Goal: Information Seeking & Learning: Learn about a topic

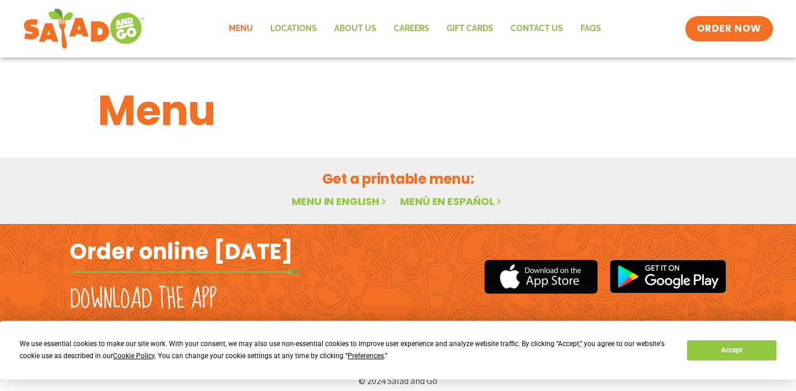
click at [243, 26] on link "Menu" at bounding box center [241, 29] width 42 height 27
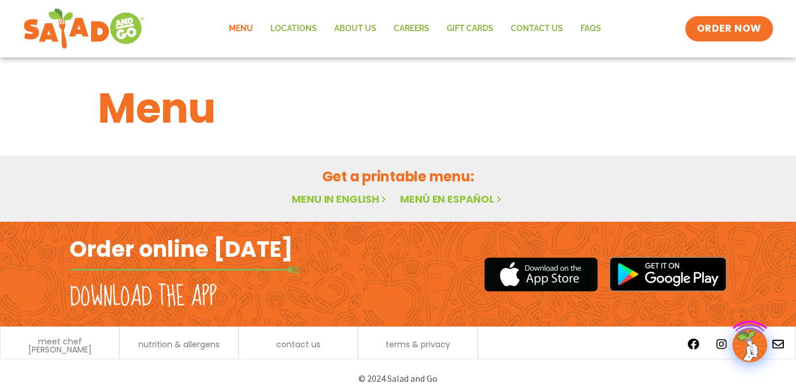
scroll to position [9, 0]
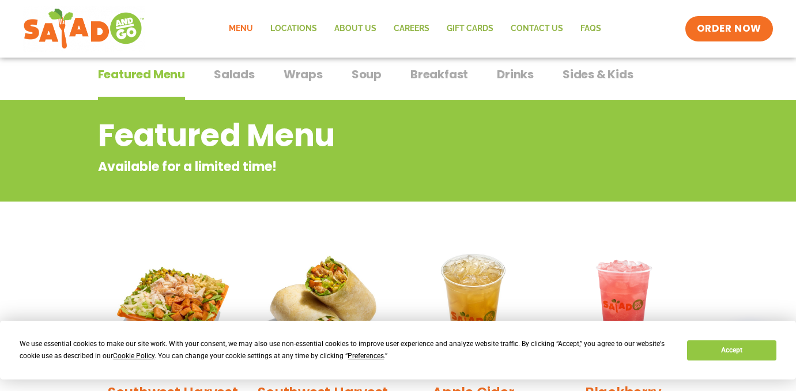
scroll to position [86, 0]
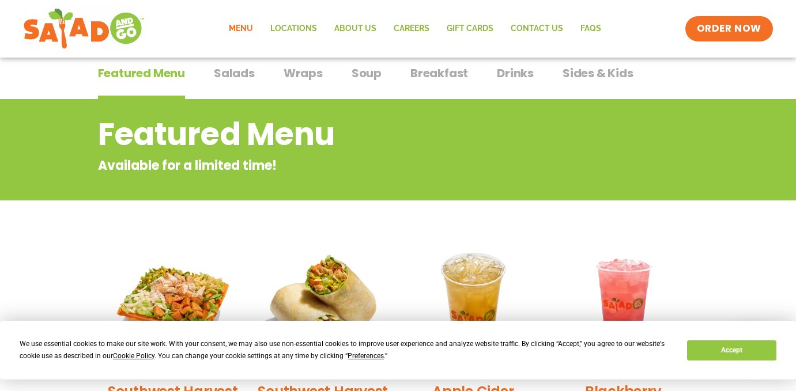
click at [241, 76] on span "Salads" at bounding box center [234, 73] width 41 height 17
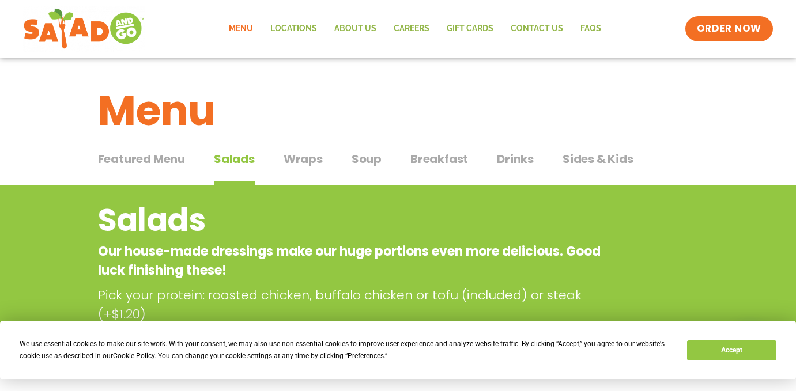
click at [301, 159] on span "Wraps" at bounding box center [303, 158] width 39 height 17
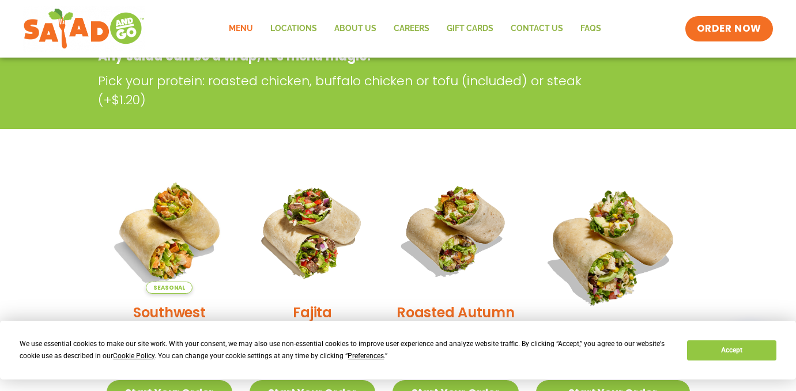
scroll to position [265, 0]
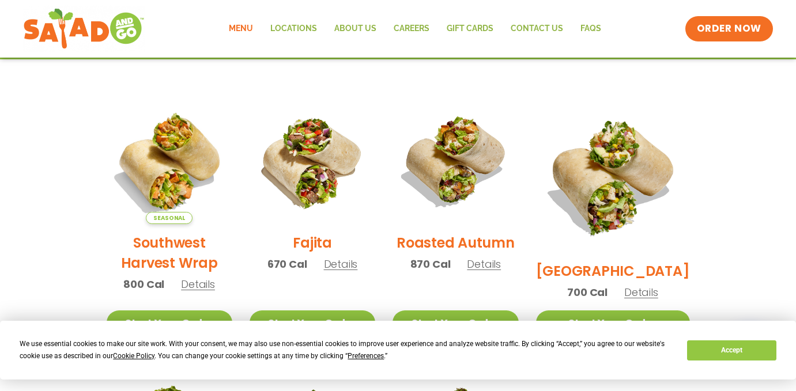
click at [343, 272] on span "Details" at bounding box center [341, 264] width 34 height 14
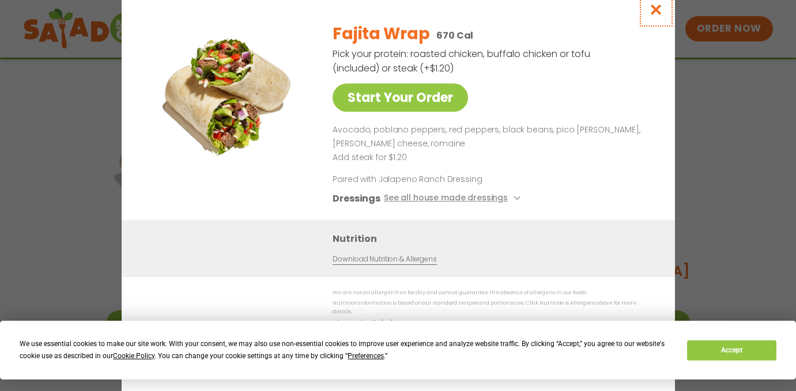
click at [655, 13] on icon "Close modal" at bounding box center [656, 9] width 14 height 12
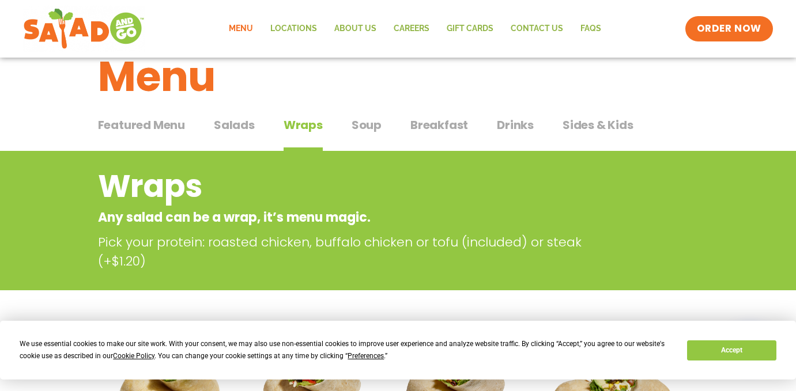
scroll to position [0, 0]
